Goal: Obtain resource: Obtain resource

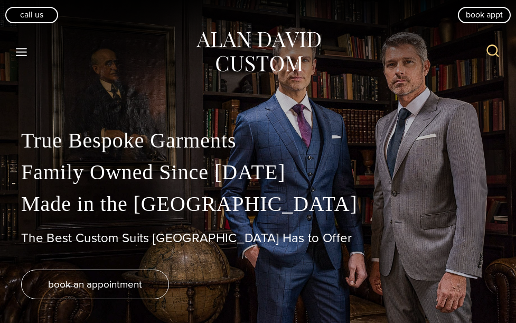
click at [22, 45] on icon "Toggle Menu" at bounding box center [21, 51] width 13 height 13
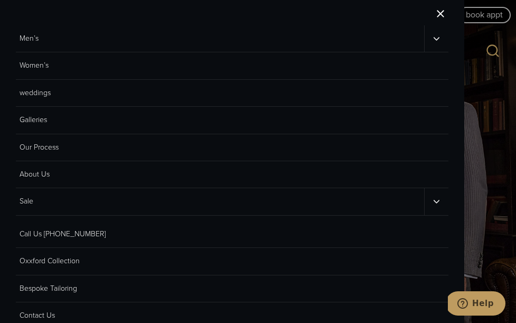
click at [124, 26] on link "Men’s" at bounding box center [220, 38] width 408 height 26
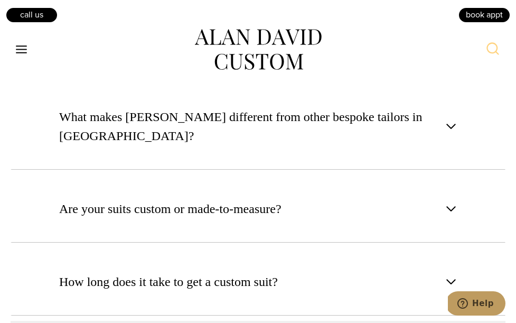
scroll to position [4997, 0]
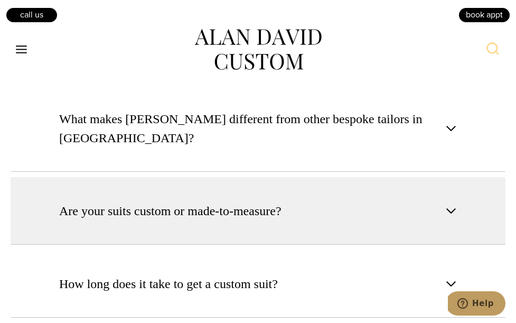
click at [191, 201] on span "Are your suits custom or made-to-measure?" at bounding box center [170, 210] width 222 height 19
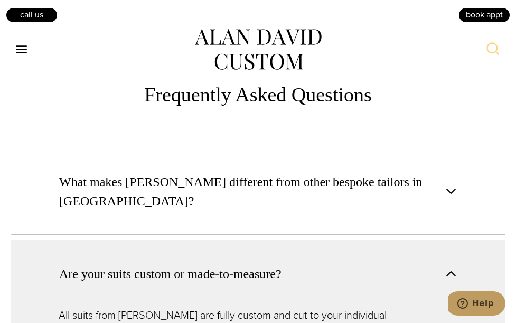
scroll to position [4928, 0]
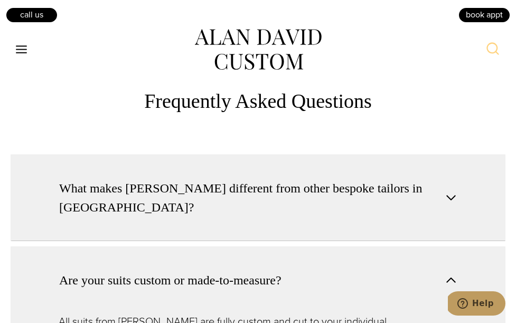
click at [332, 179] on span "What makes Alan David different from other bespoke tailors in NYC?" at bounding box center [249, 198] width 380 height 38
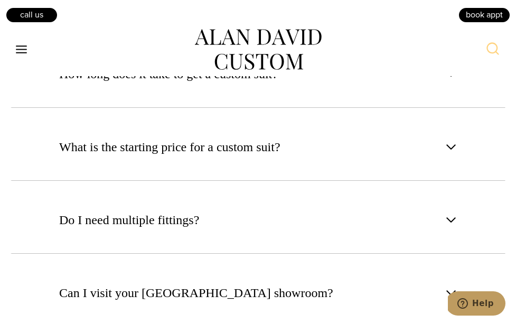
scroll to position [5330, 0]
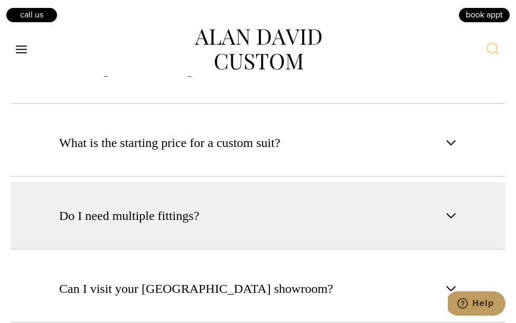
click at [298, 182] on button "Do I need multiple fittings?" at bounding box center [258, 216] width 495 height 68
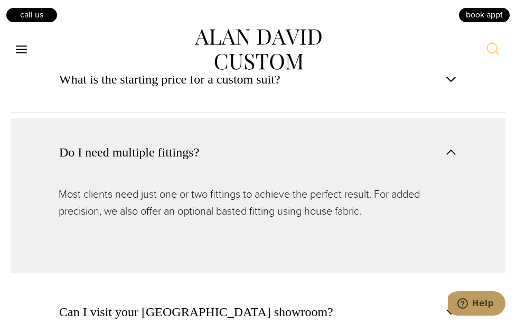
scroll to position [5281, 0]
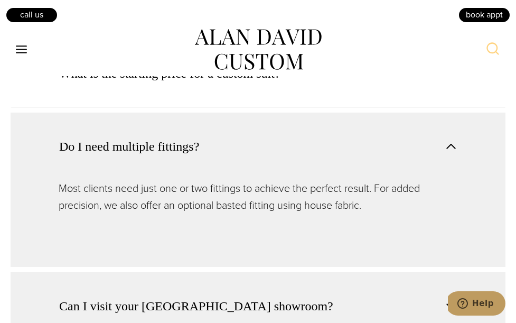
click at [304, 273] on button "Can I visit your NYC showroom?" at bounding box center [258, 306] width 495 height 68
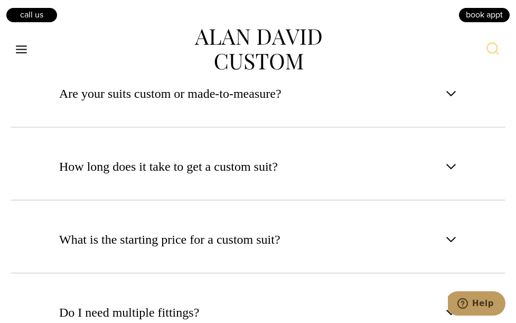
scroll to position [5106, 0]
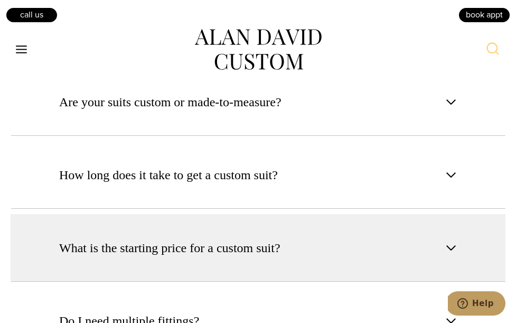
click at [301, 221] on button "What is the starting price for a custom suit?" at bounding box center [258, 248] width 495 height 68
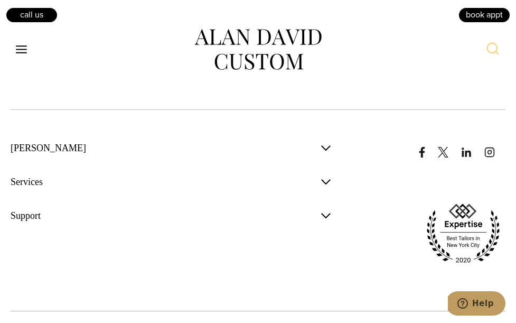
scroll to position [6863, 0]
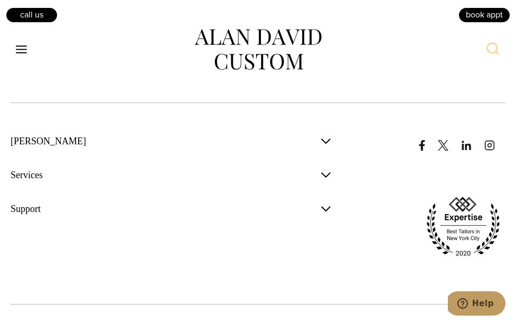
click at [324, 135] on span "button" at bounding box center [326, 141] width 13 height 13
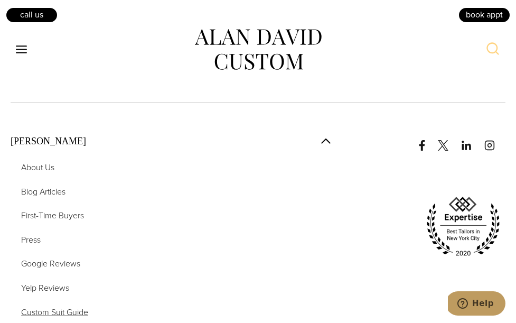
click at [77, 306] on span "Custom Suit Guide" at bounding box center [54, 312] width 67 height 12
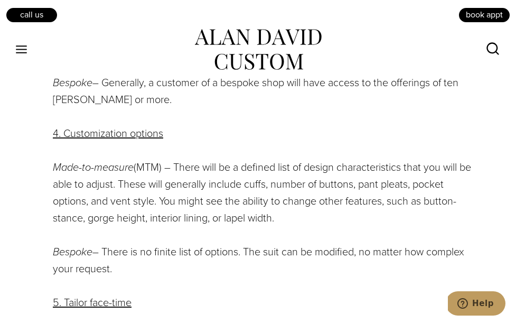
scroll to position [1537, 0]
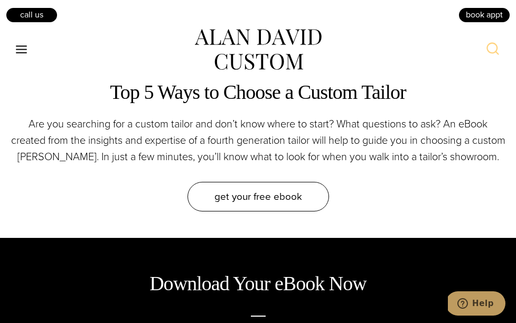
click at [245, 194] on span "get your free eBook" at bounding box center [258, 196] width 88 height 15
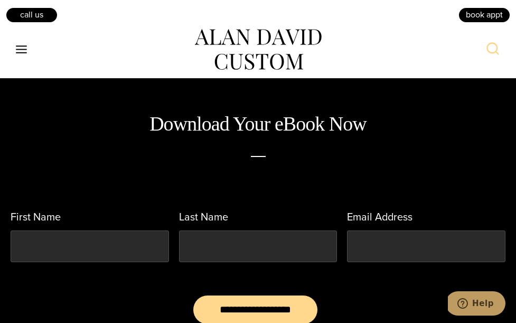
scroll to position [429, 0]
